Goal: Task Accomplishment & Management: Complete application form

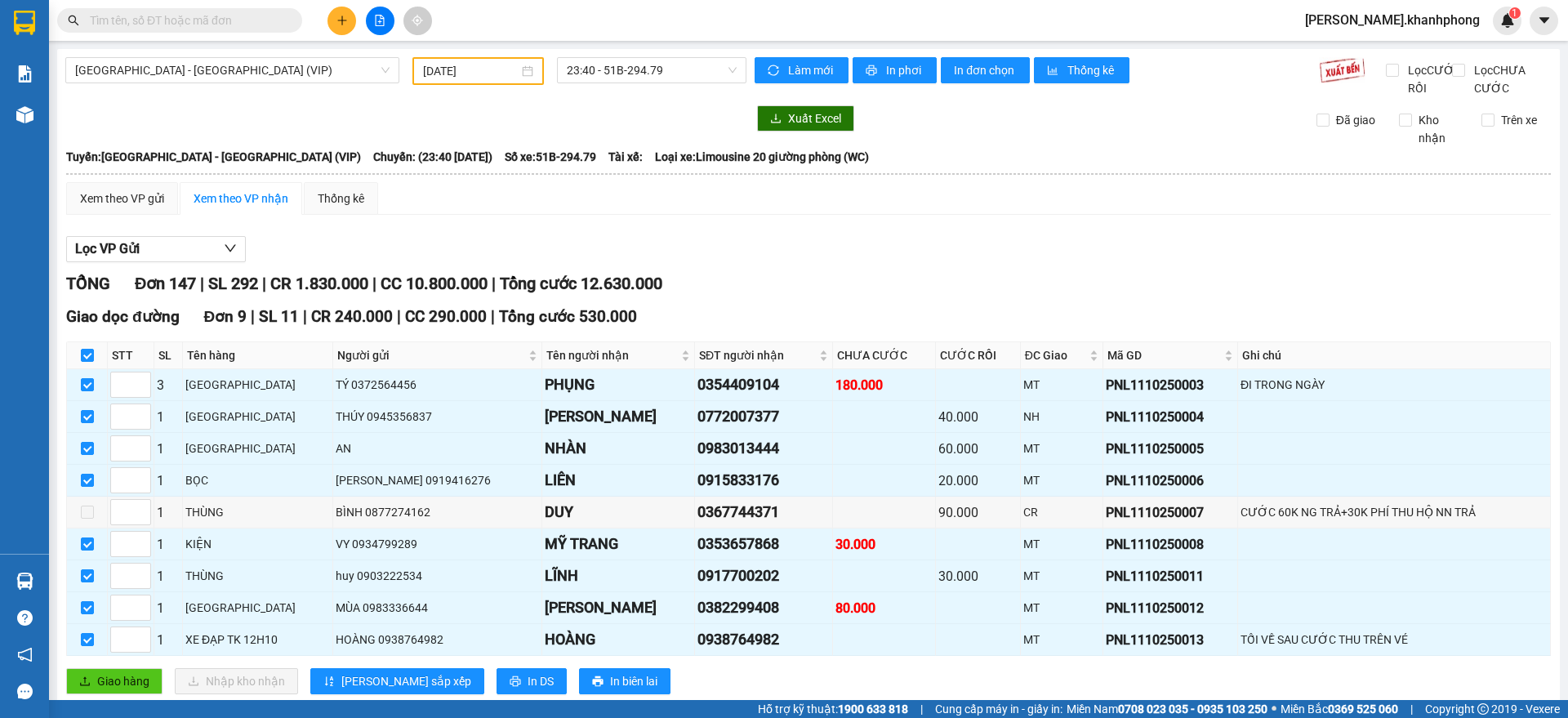
scroll to position [714, 0]
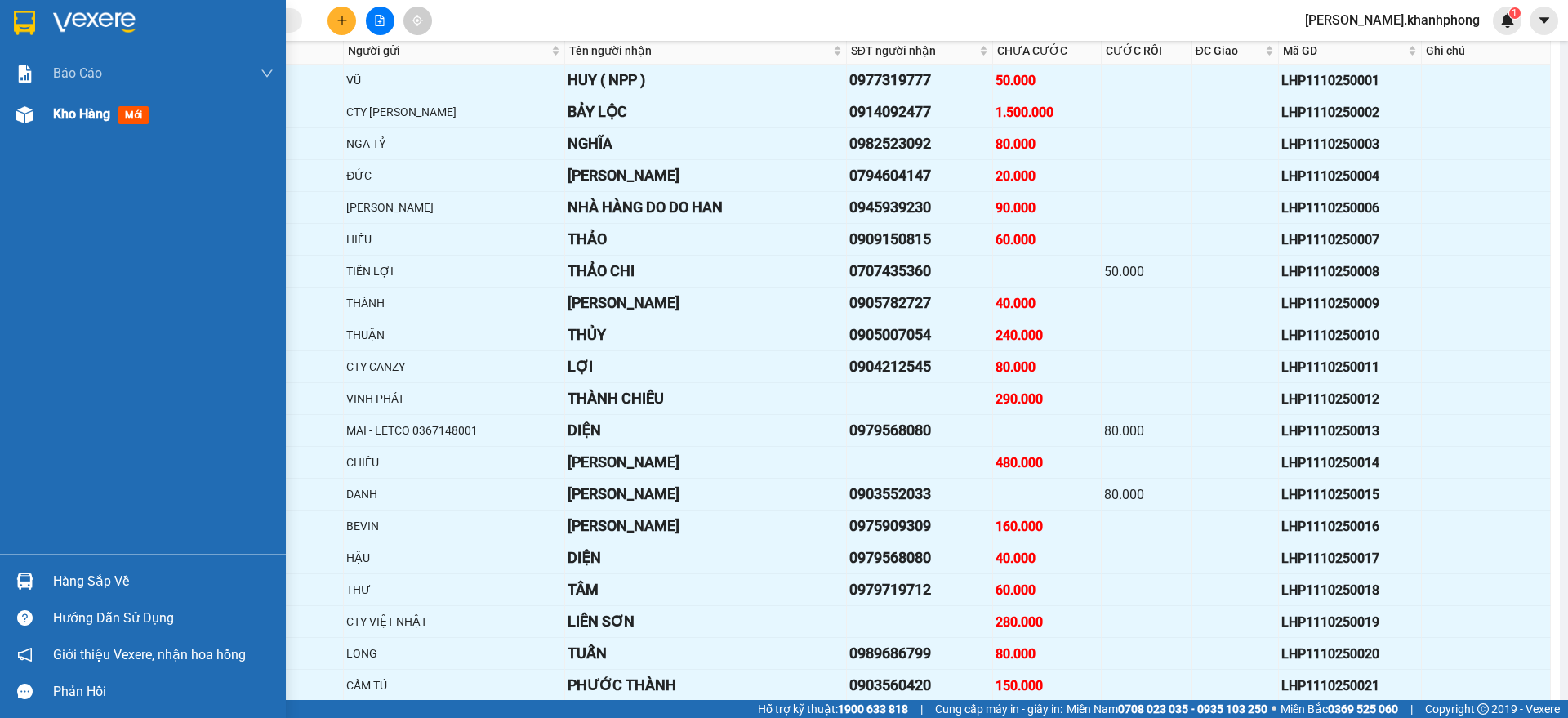
click at [134, 116] on span "mới" at bounding box center [134, 115] width 30 height 18
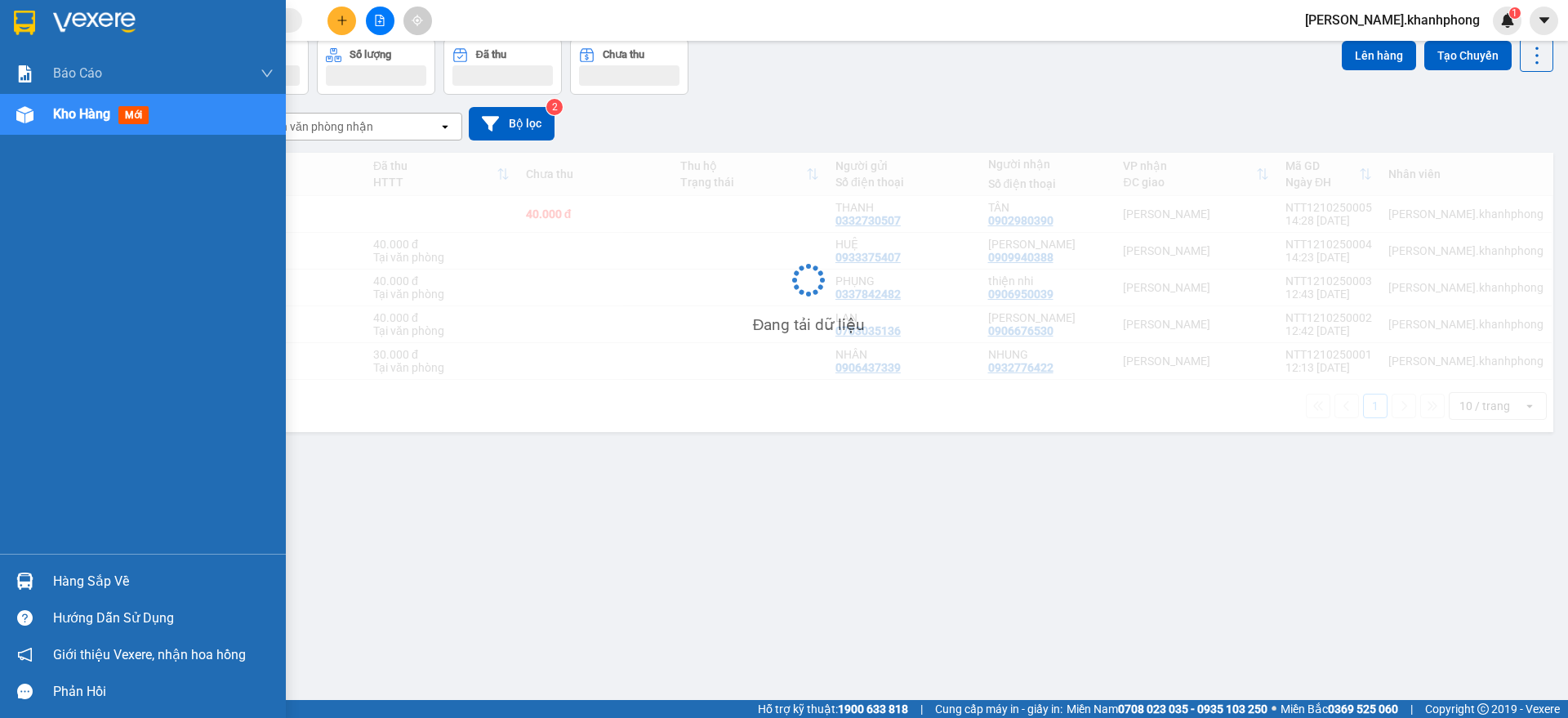
scroll to position [75, 0]
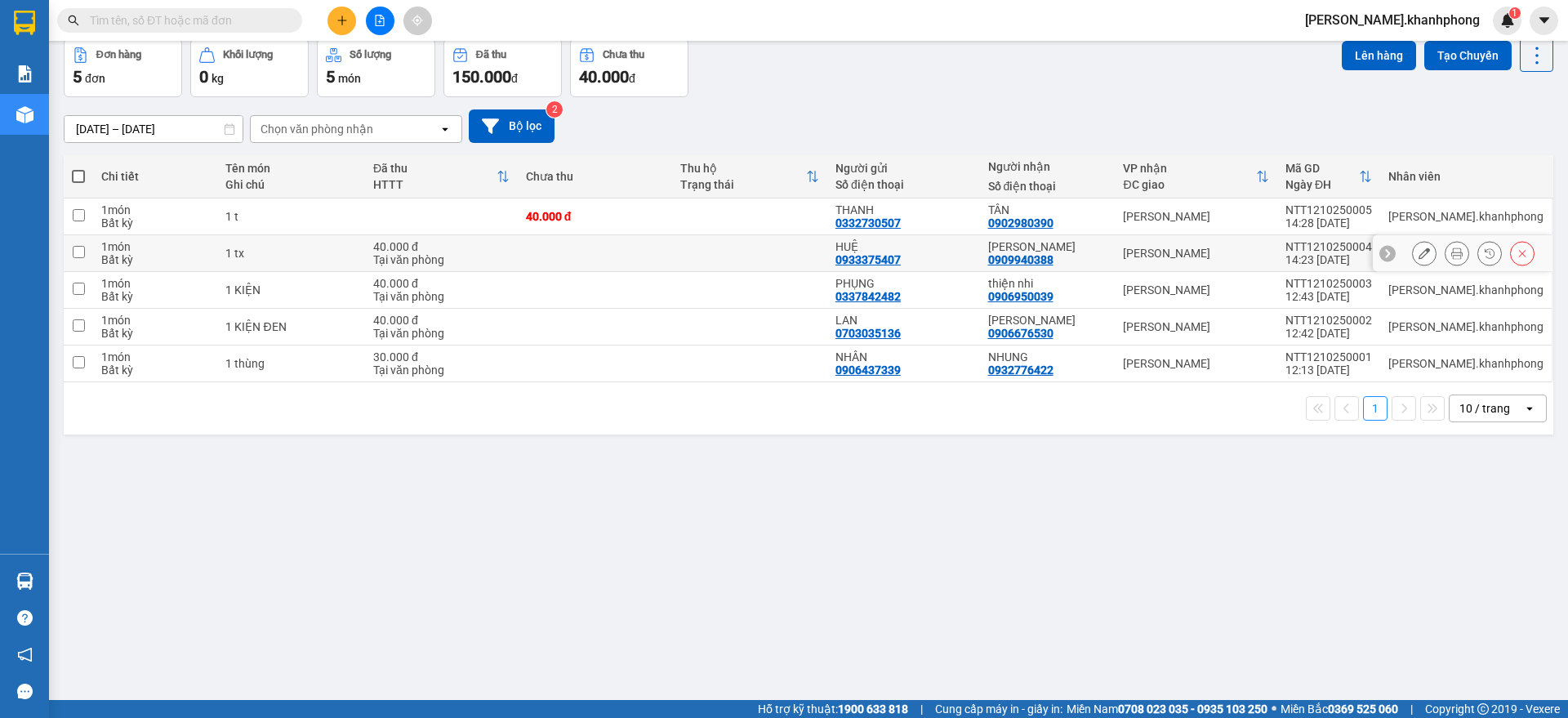
click at [463, 253] on div "Tại văn phòng" at bounding box center [441, 259] width 137 height 13
checkbox input "true"
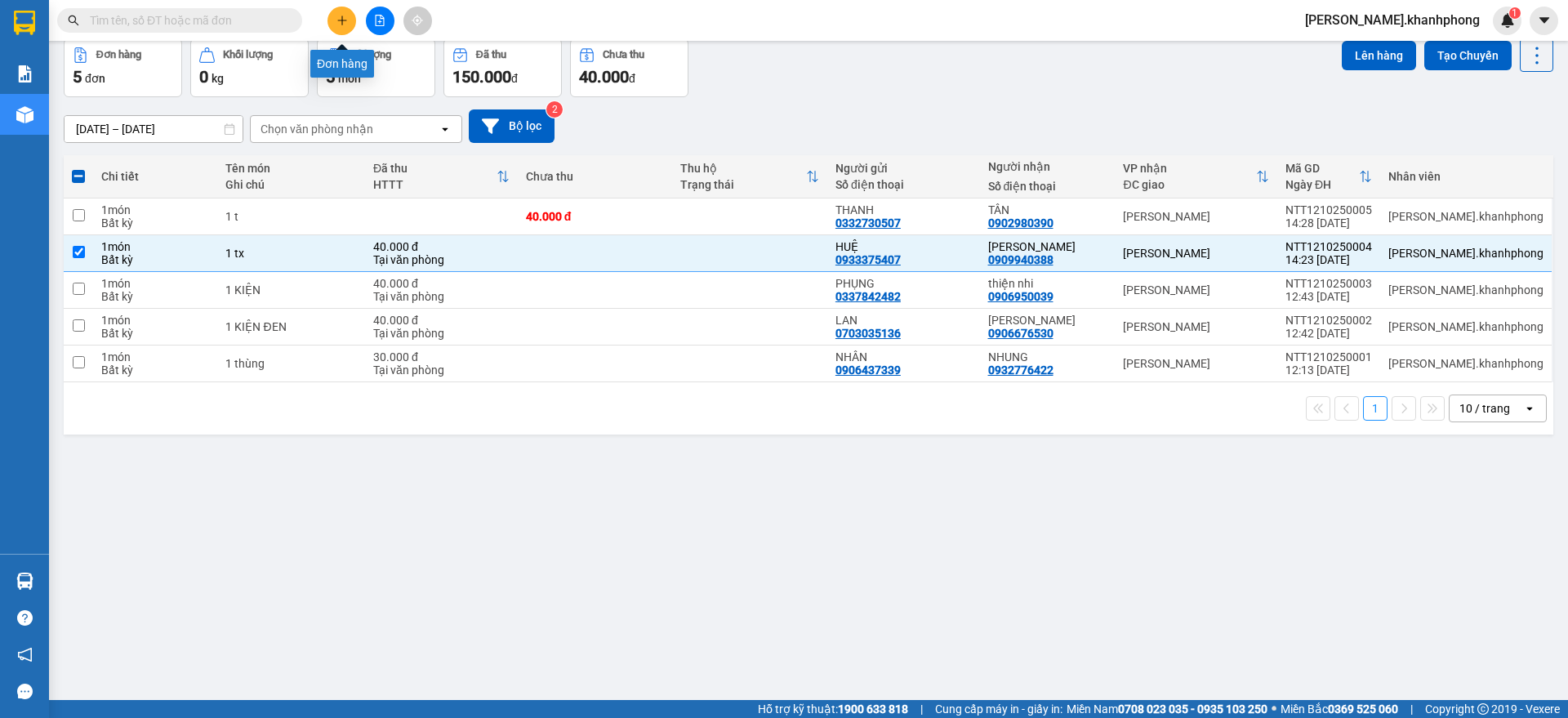
click at [330, 17] on button at bounding box center [342, 21] width 29 height 29
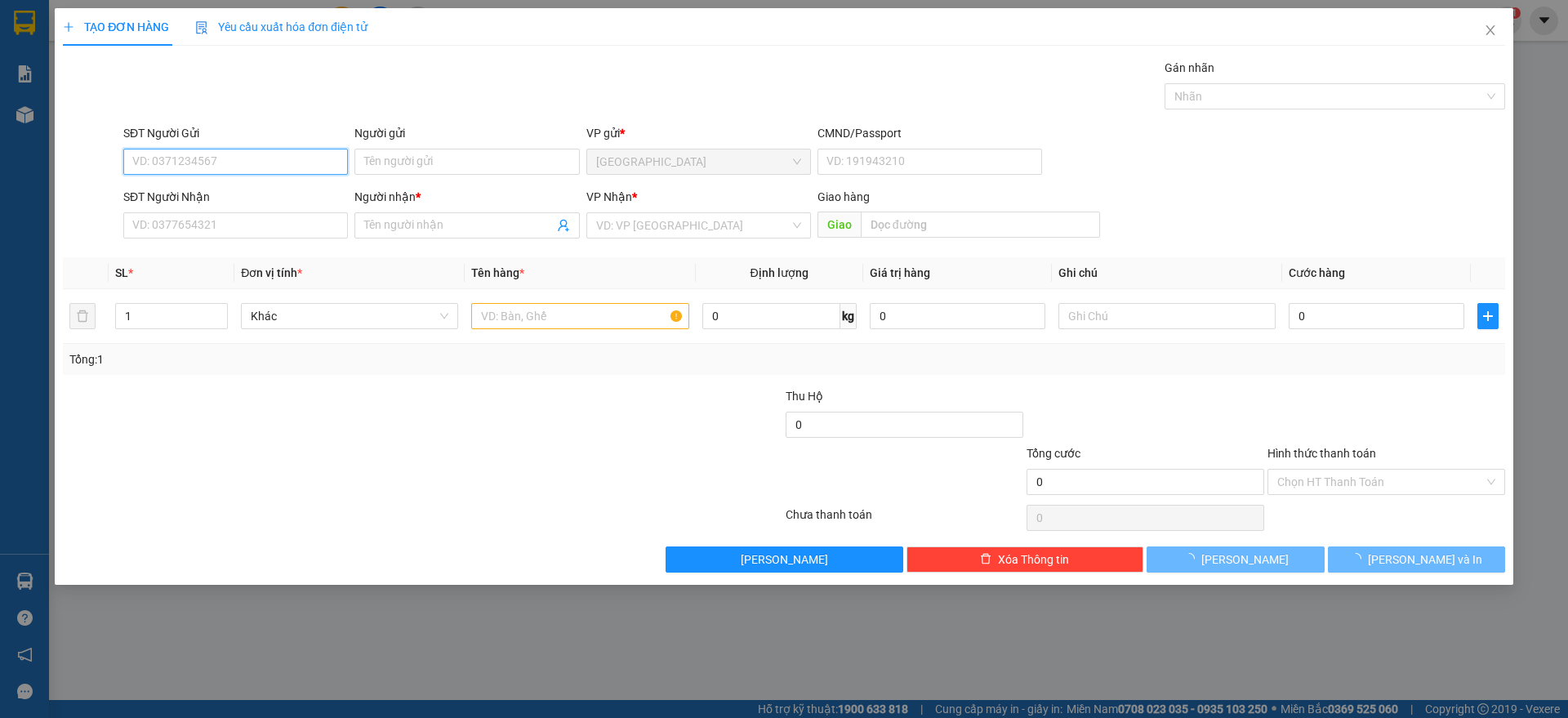
drag, startPoint x: 212, startPoint y: 160, endPoint x: 1021, endPoint y: 33, distance: 818.9
click at [214, 160] on input "SĐT Người Gửi" at bounding box center [235, 161] width 224 height 26
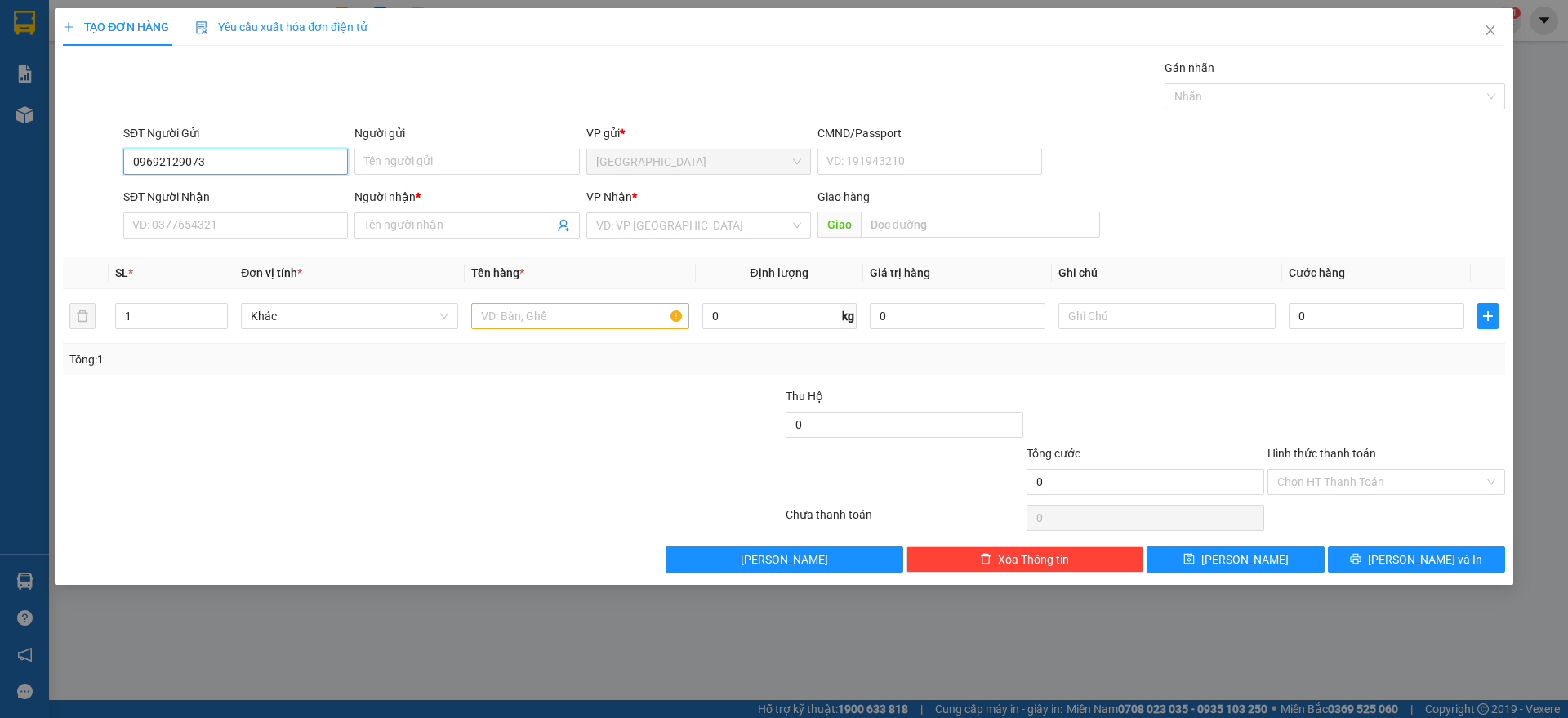
click at [167, 163] on input "09692129073" at bounding box center [235, 161] width 224 height 26
click at [165, 159] on input "09692129073" at bounding box center [235, 161] width 224 height 26
type input "0969129073"
click at [176, 196] on div "0969129073 - CHỊ ANH" at bounding box center [235, 195] width 205 height 18
type input "CHỊ ANH"
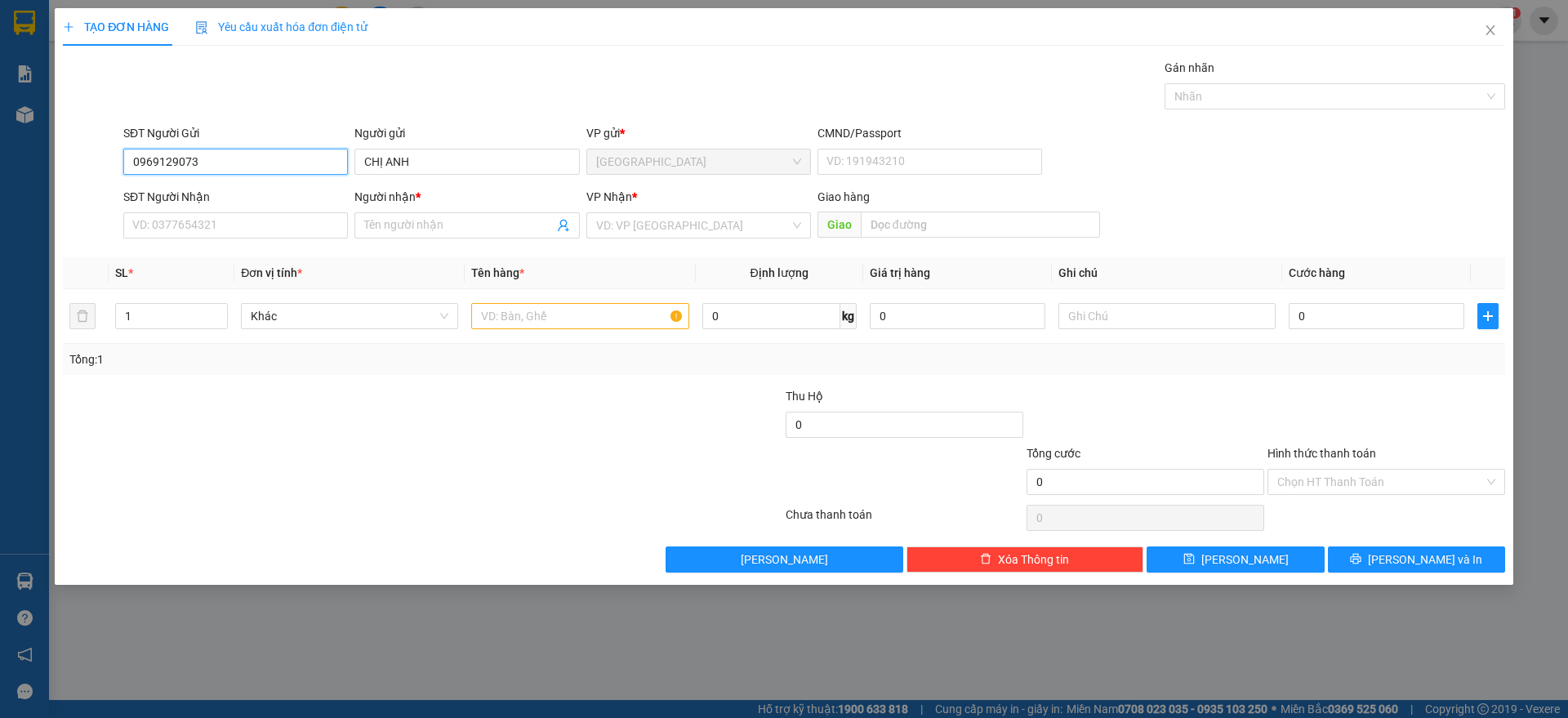
drag, startPoint x: 214, startPoint y: 157, endPoint x: 27, endPoint y: 156, distance: 187.0
click at [27, 156] on div "TẠO ĐƠN HÀNG Yêu cầu xuất hóa đơn điện tử Transit Pickup Surcharge Ids Transit …" at bounding box center [784, 359] width 1568 height 718
type input "0969129073"
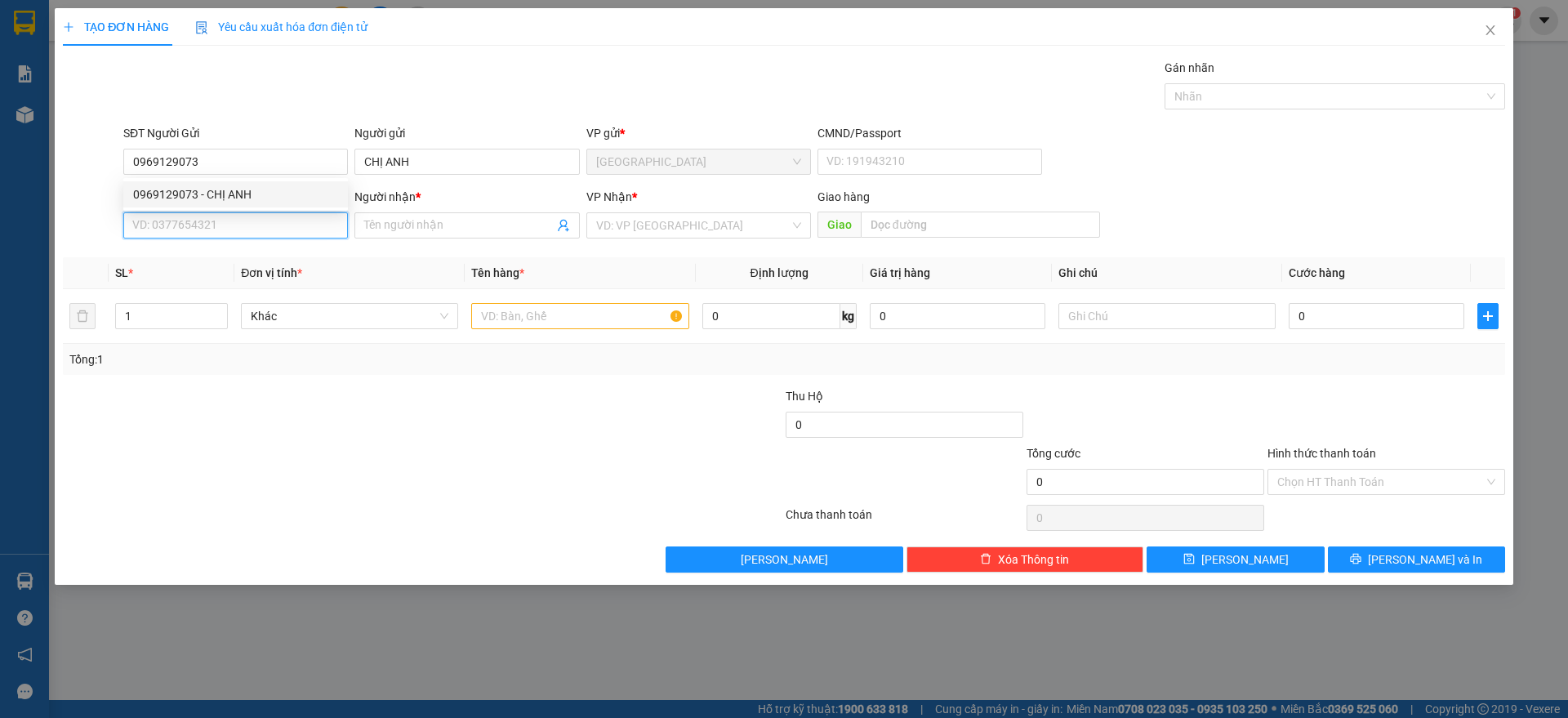
click at [153, 222] on input "SĐT Người Nhận" at bounding box center [235, 225] width 224 height 26
paste input "0969129073"
type input "0969129073"
click at [178, 255] on div "0969129073 - CHỊ ANH" at bounding box center [235, 258] width 205 height 18
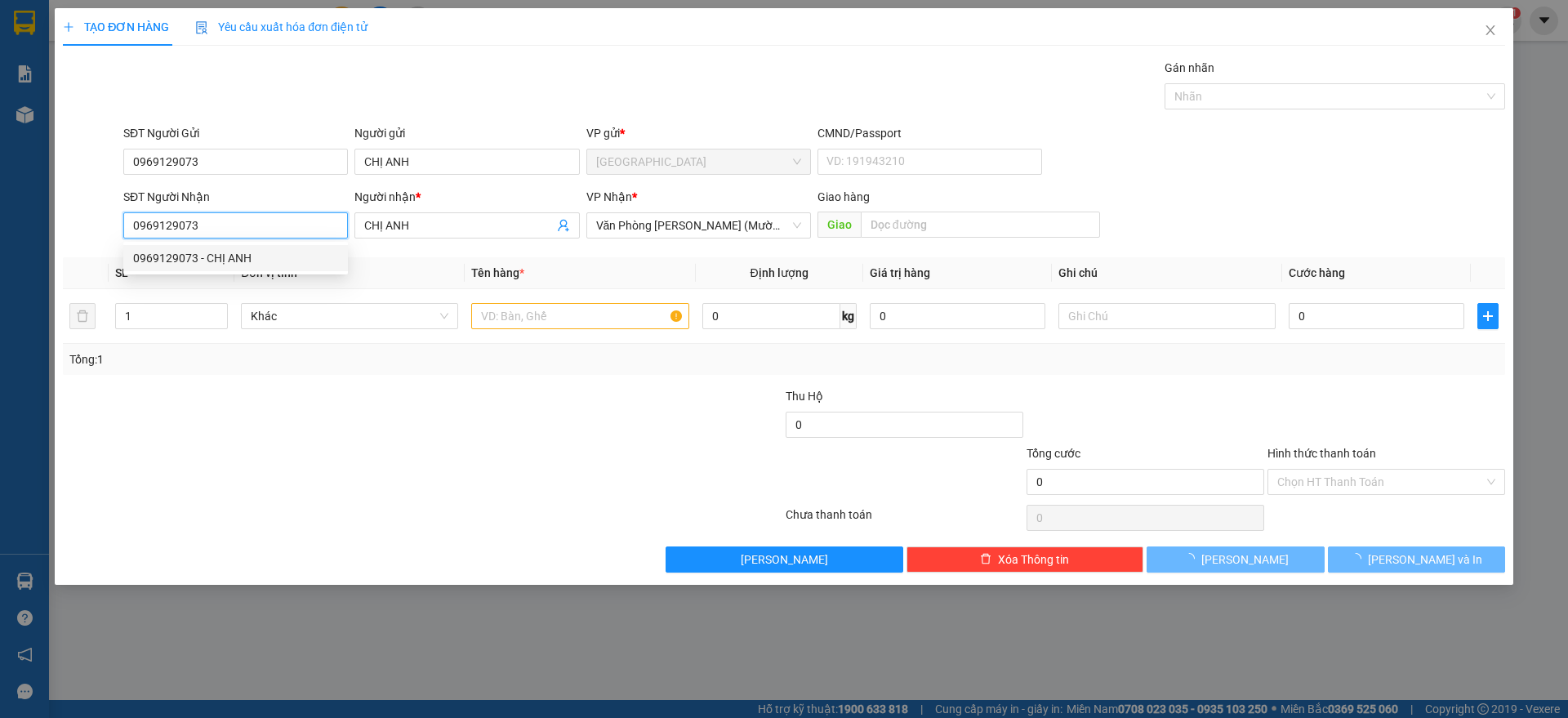
type input "CHỊ ANH"
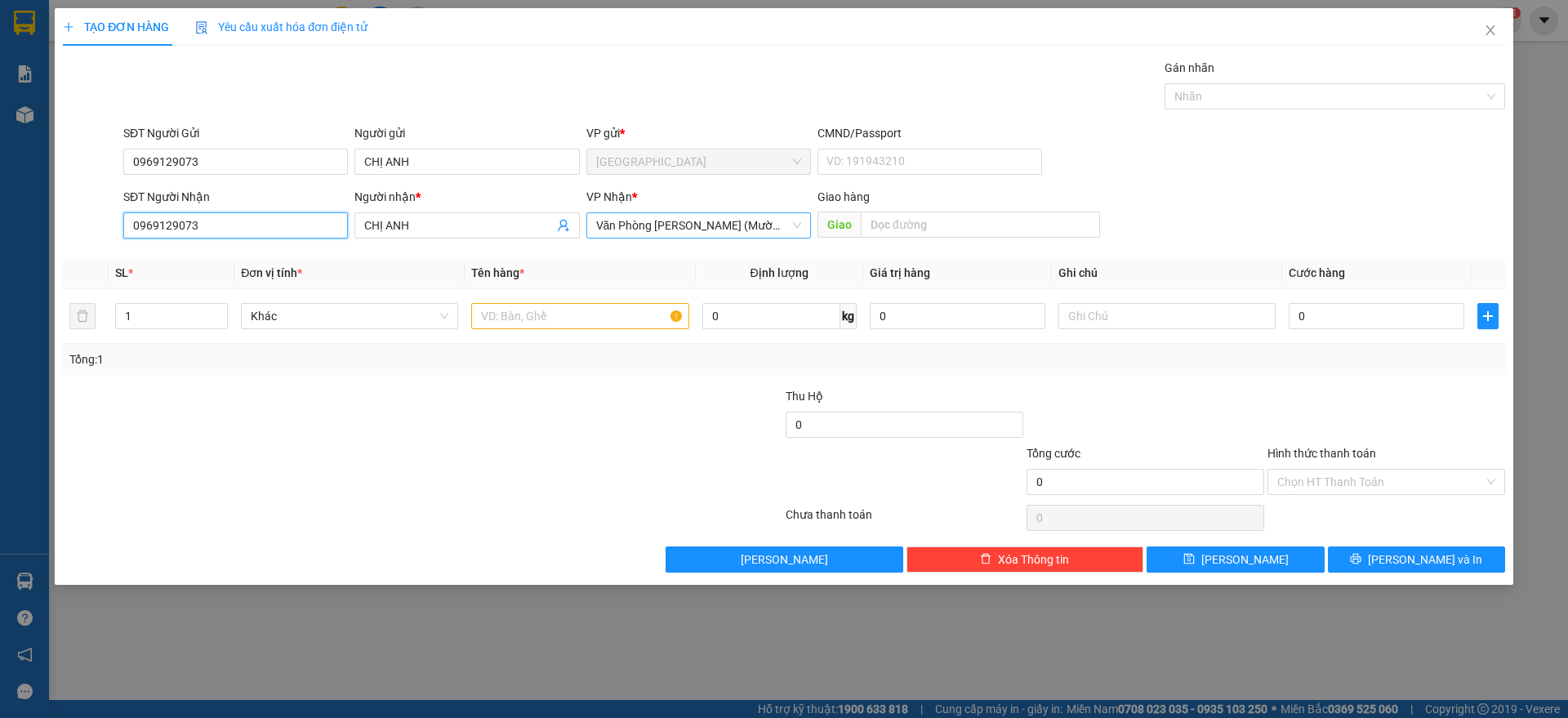
click at [651, 227] on span "Văn Phòng [PERSON_NAME] (Mường Thanh)" at bounding box center [698, 225] width 205 height 24
type input "0969129073"
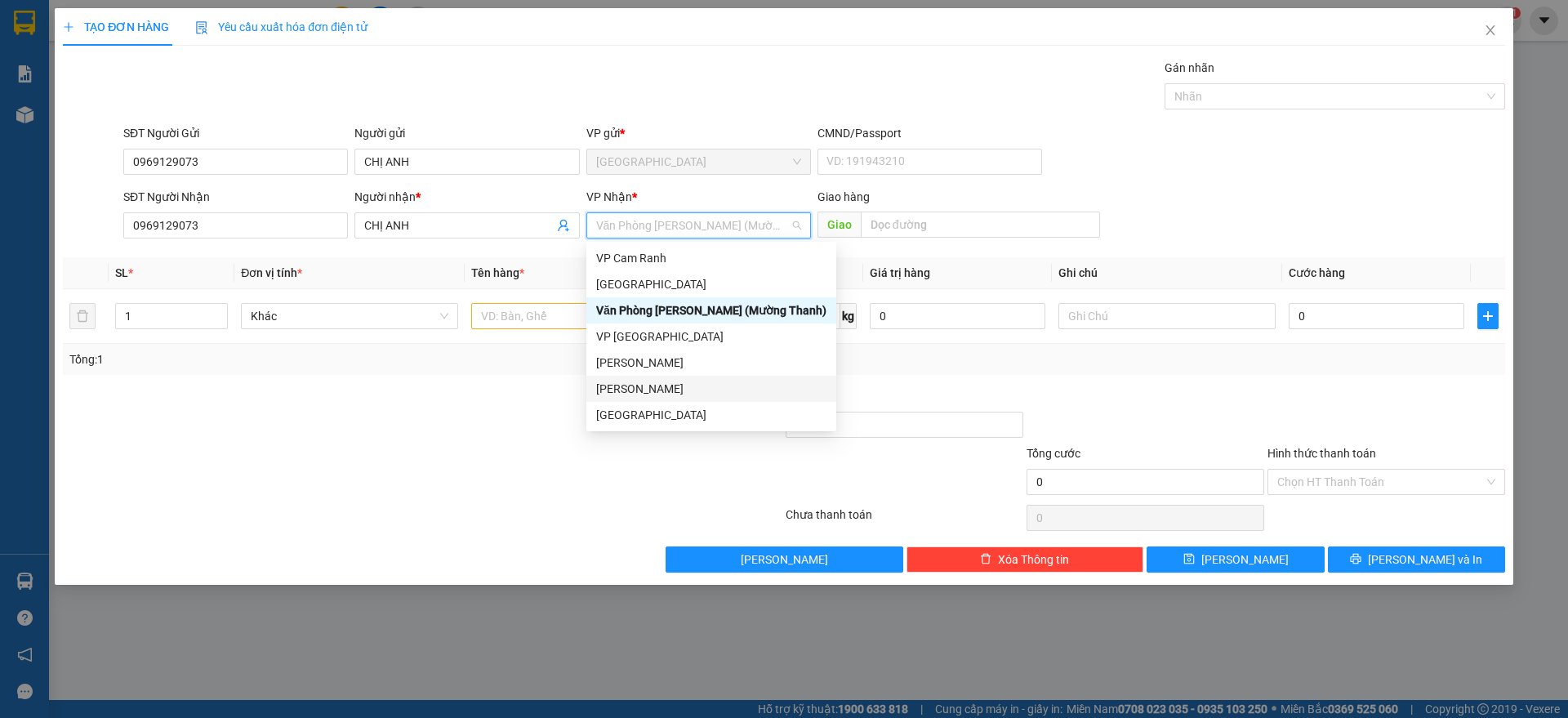
click at [656, 387] on div "[PERSON_NAME]" at bounding box center [711, 388] width 231 height 18
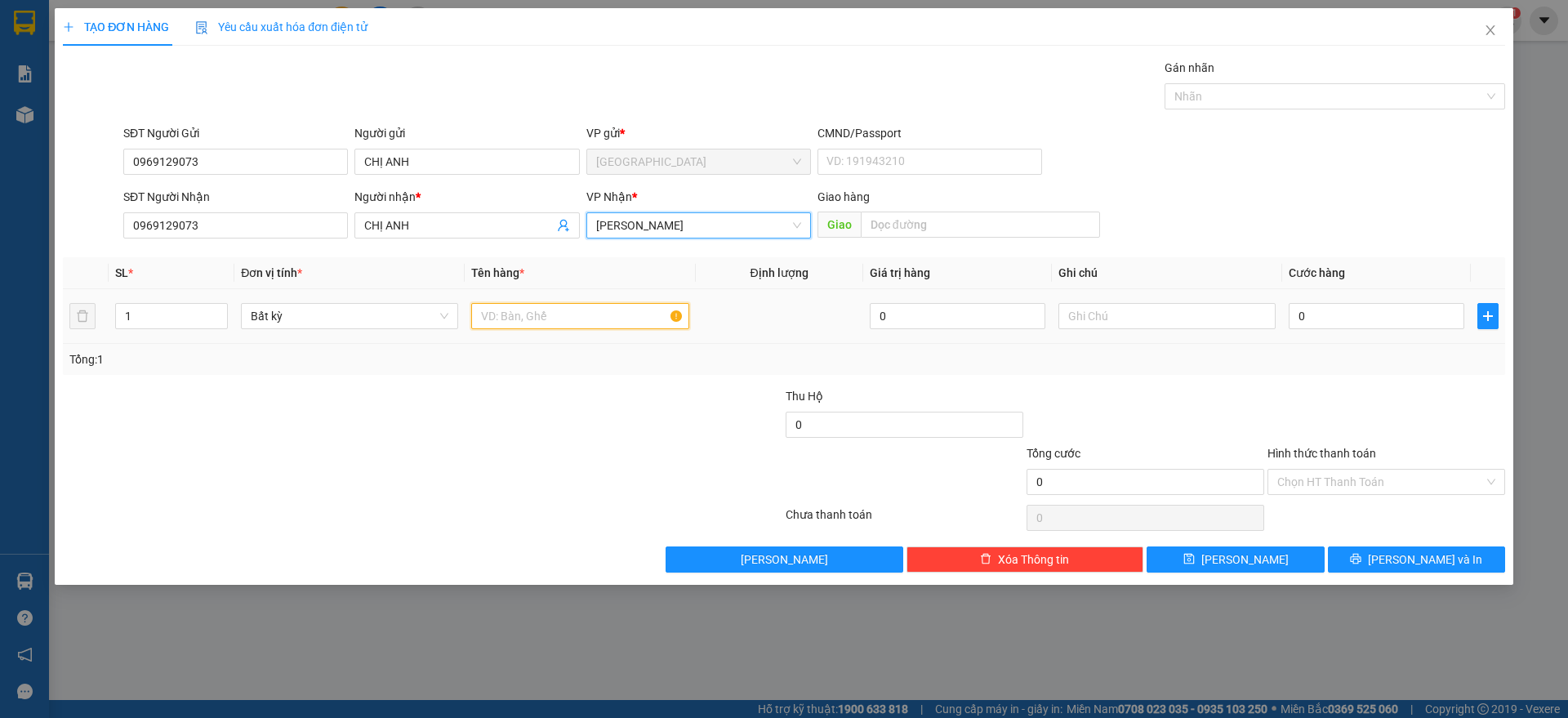
click at [519, 313] on input "text" at bounding box center [580, 315] width 217 height 26
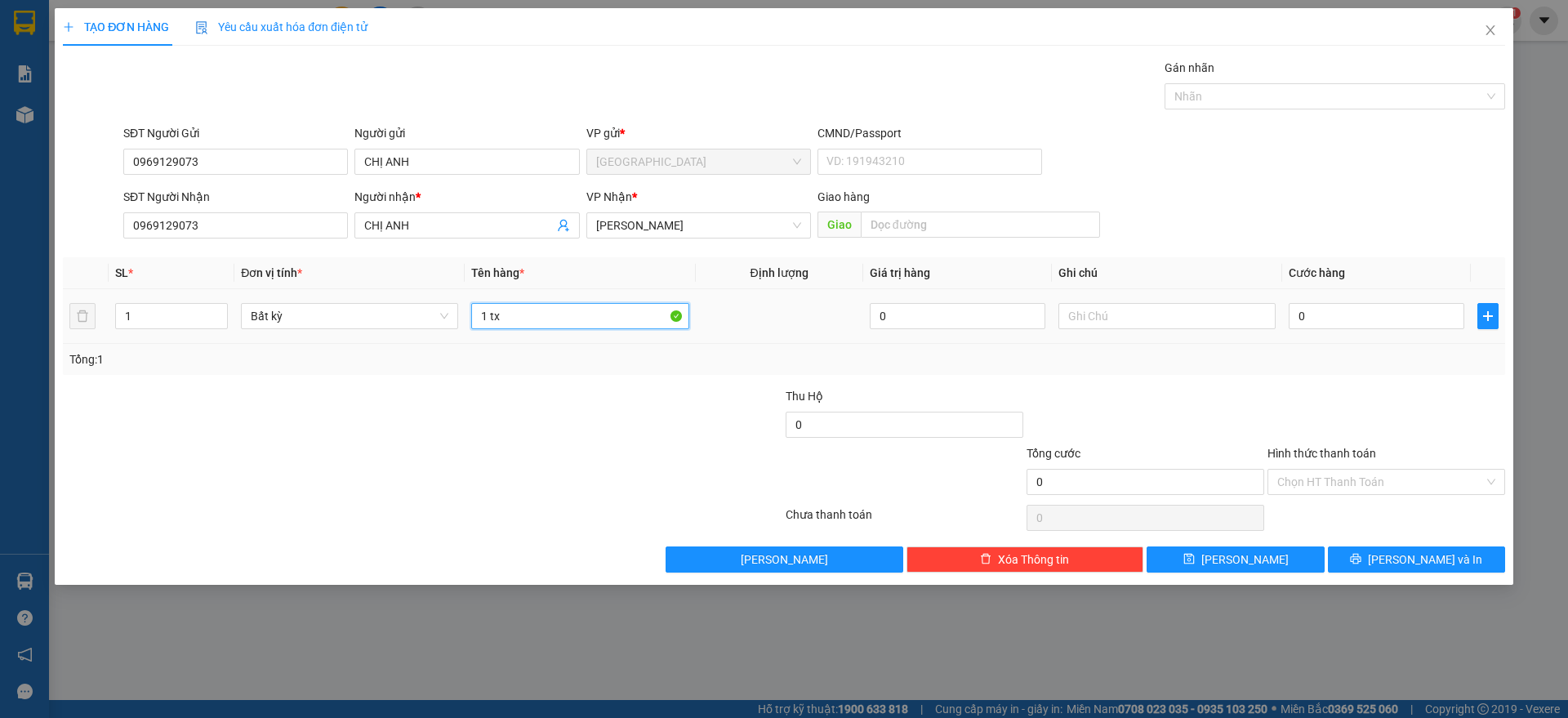
type input "1 tx"
click at [1311, 300] on div "0" at bounding box center [1377, 316] width 176 height 33
click at [1315, 310] on input "0" at bounding box center [1377, 315] width 176 height 26
type input "2"
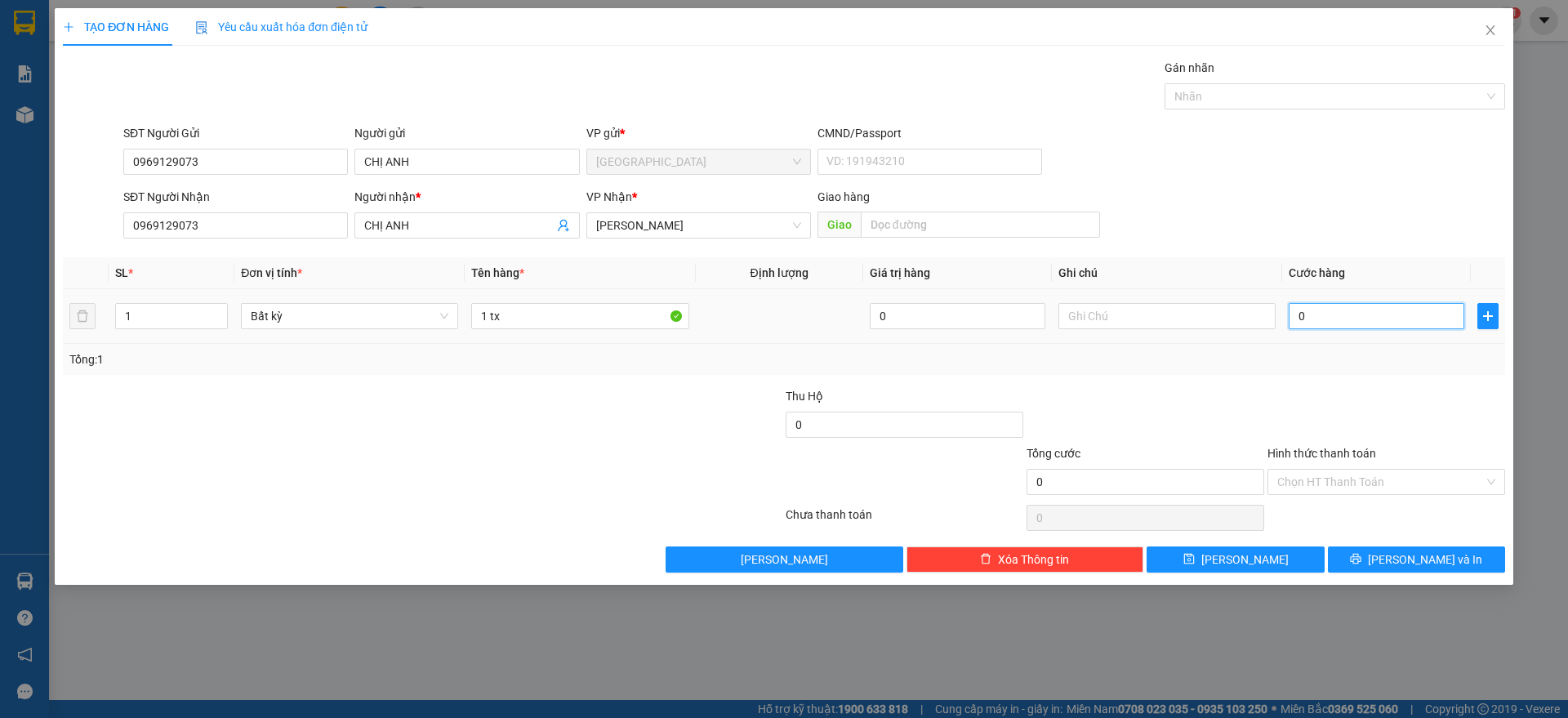
type input "2"
type input "20"
type input "20.000"
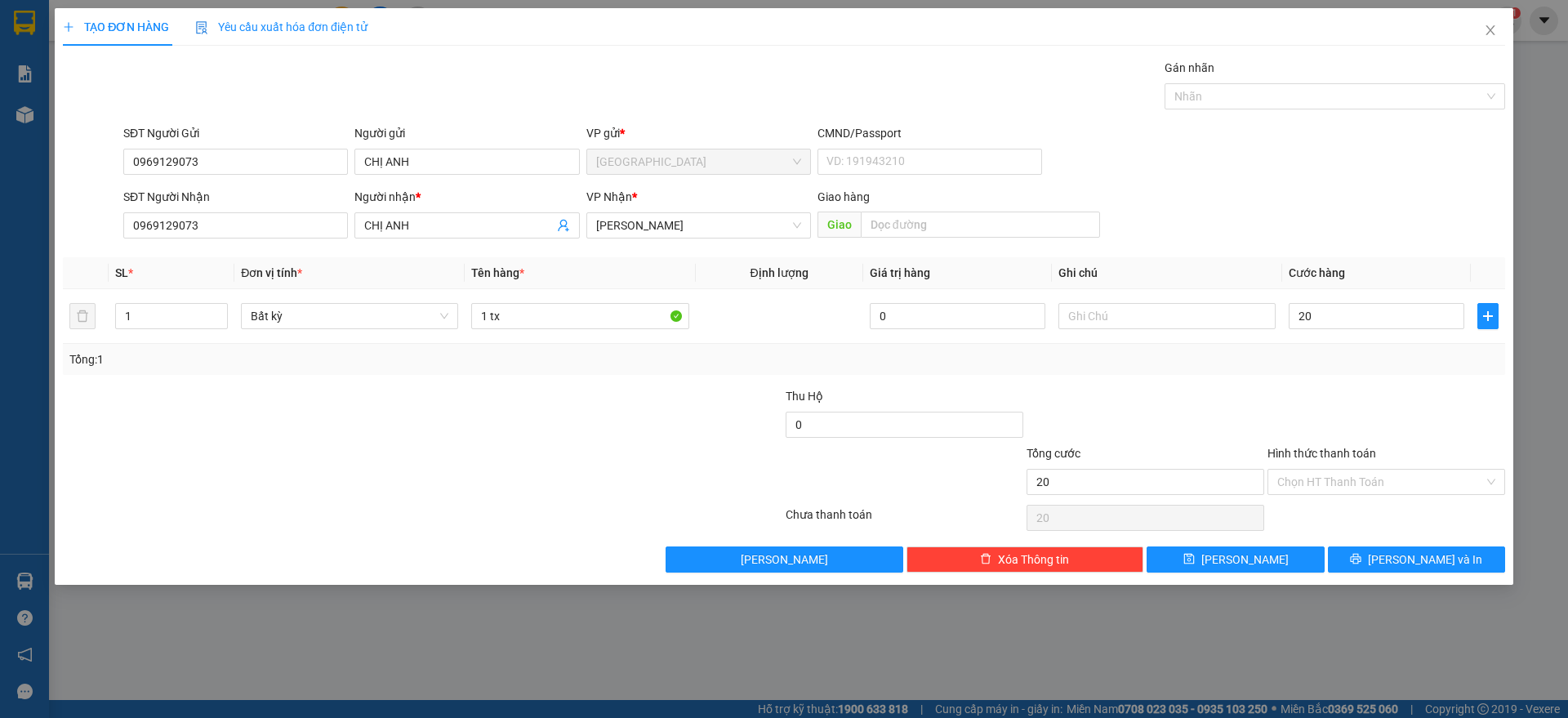
type input "20.000"
click at [1358, 370] on div "Tổng: 1" at bounding box center [784, 359] width 1443 height 31
click at [1366, 481] on input "Hình thức thanh toán" at bounding box center [1380, 481] width 206 height 24
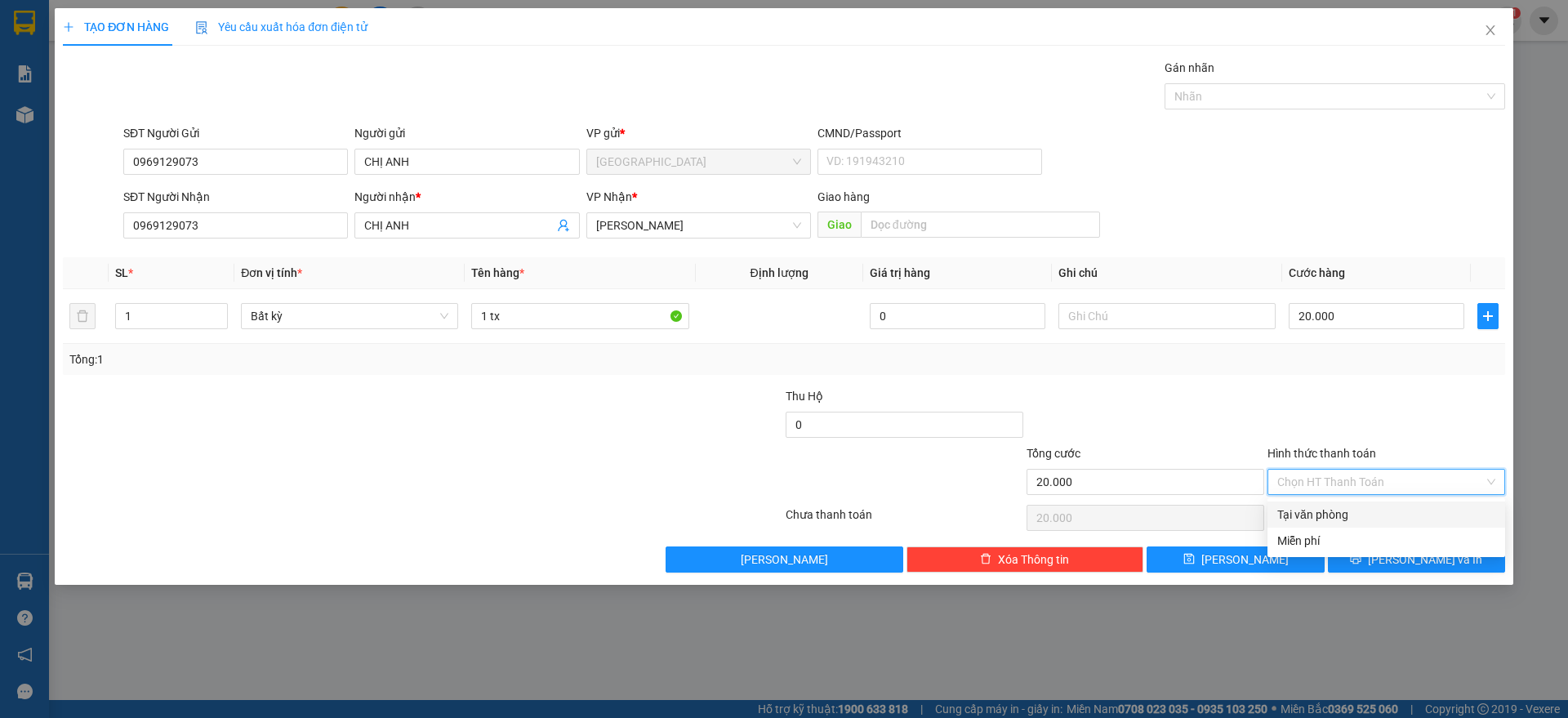
click at [1333, 513] on div "Tại văn phòng" at bounding box center [1387, 514] width 218 height 18
type input "0"
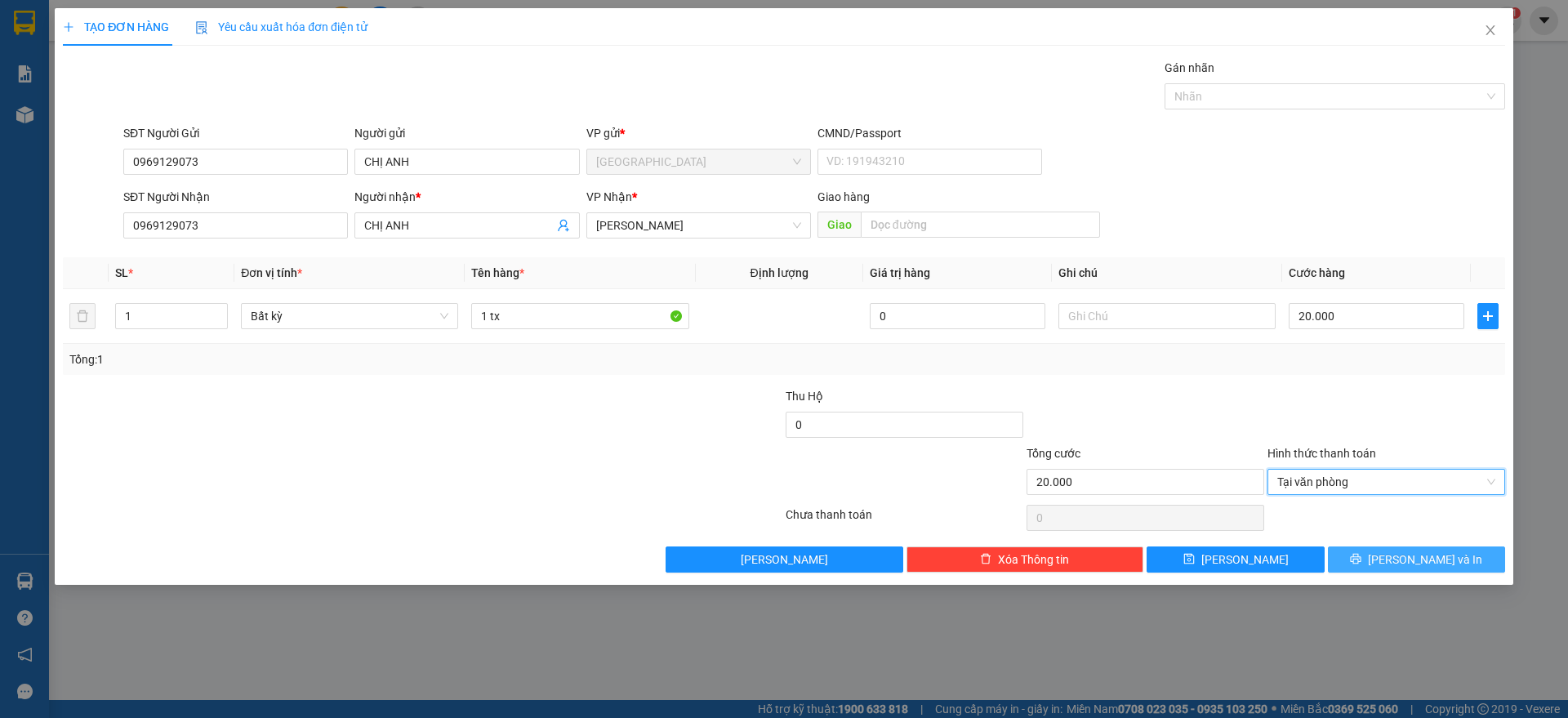
click at [1388, 551] on button "[PERSON_NAME] và In" at bounding box center [1417, 559] width 177 height 26
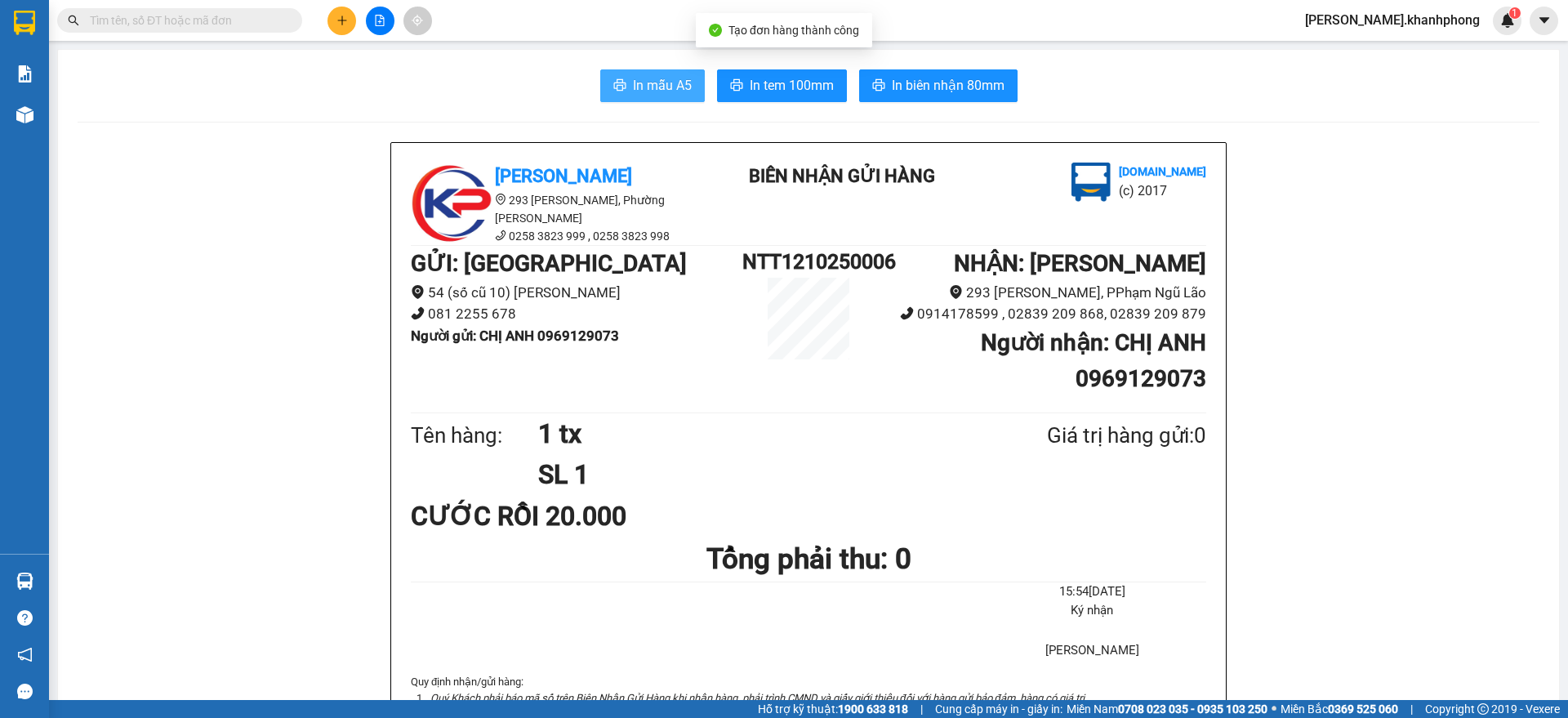
click at [647, 84] on span "In mẫu A5" at bounding box center [663, 85] width 59 height 21
click at [650, 81] on span "In mẫu A5" at bounding box center [663, 85] width 59 height 21
